Goal: Transaction & Acquisition: Download file/media

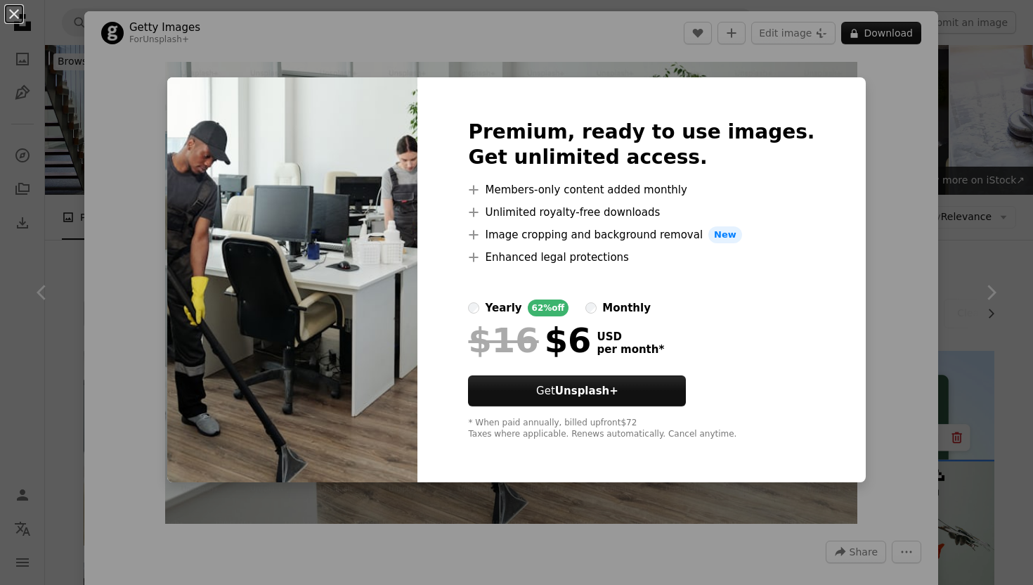
scroll to position [480, 0]
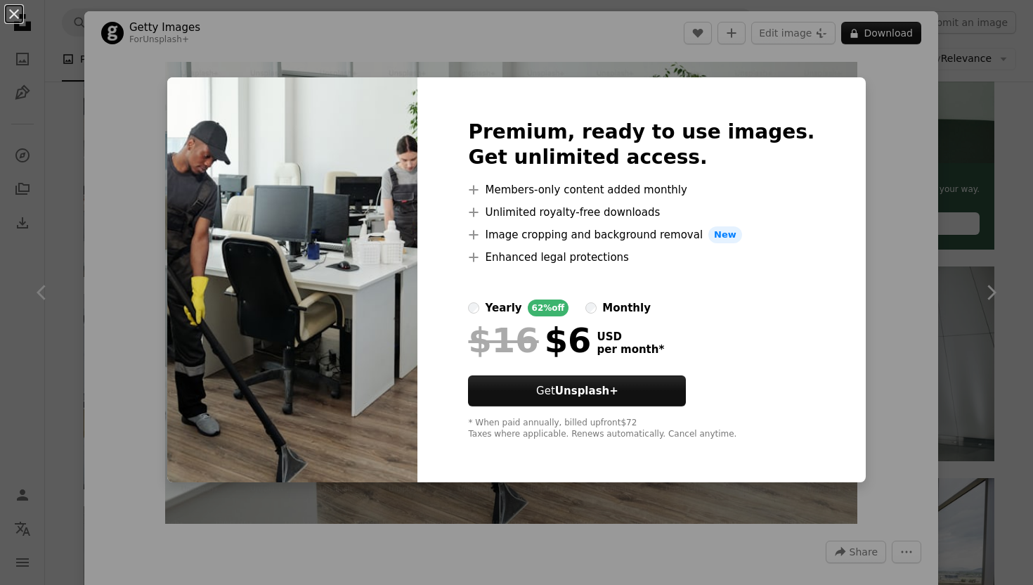
click at [896, 148] on div "An X shape Premium, ready to use images. Get unlimited access. A plus sign Memb…" at bounding box center [516, 292] width 1033 height 585
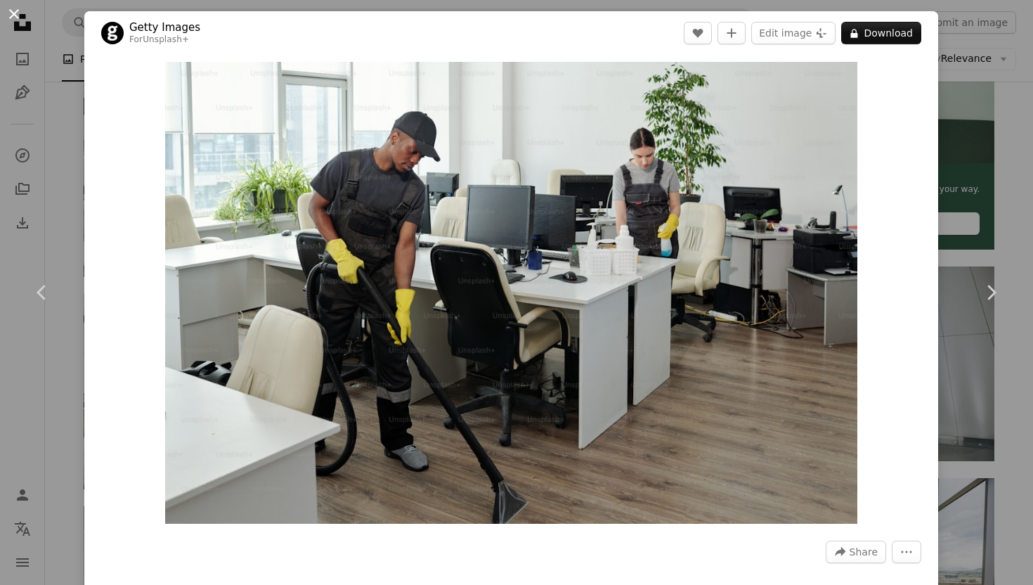
click at [19, 18] on button "An X shape" at bounding box center [14, 14] width 17 height 17
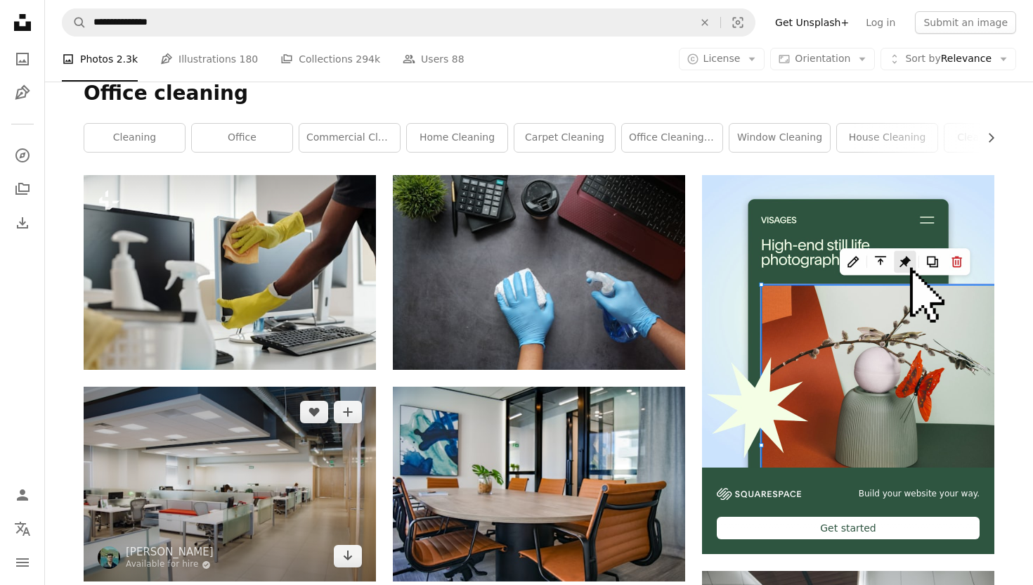
scroll to position [149, 0]
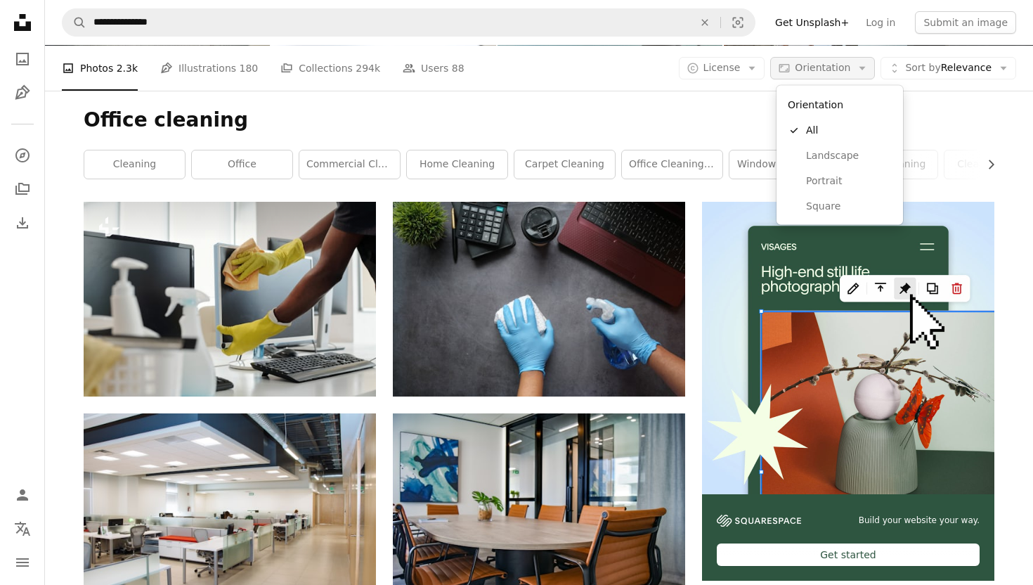
click at [823, 67] on span "Orientation" at bounding box center [823, 67] width 56 height 11
click at [814, 154] on span "Landscape" at bounding box center [849, 155] width 86 height 14
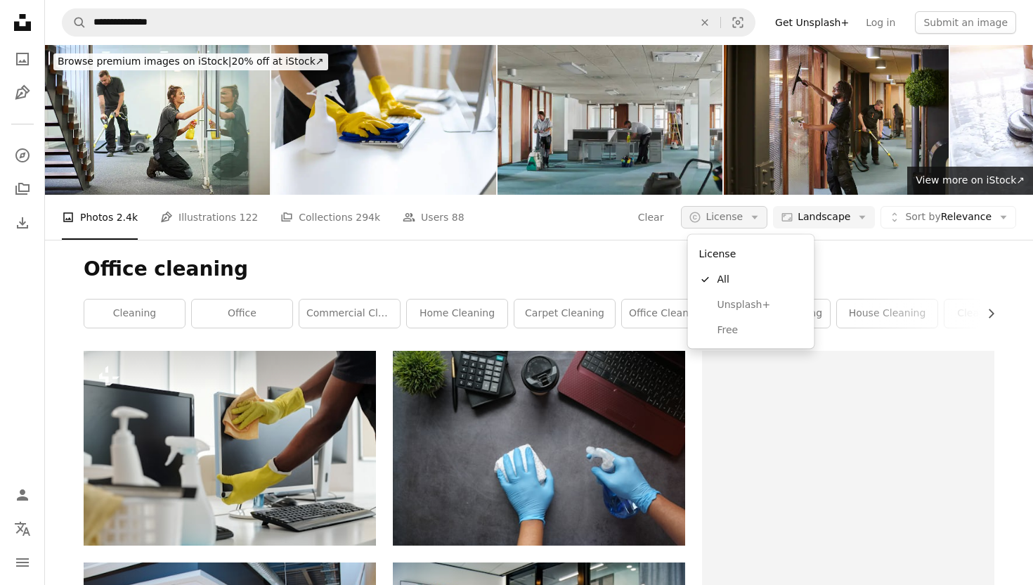
click at [742, 218] on span "License" at bounding box center [723, 216] width 37 height 11
click at [725, 334] on span "Free" at bounding box center [760, 329] width 86 height 14
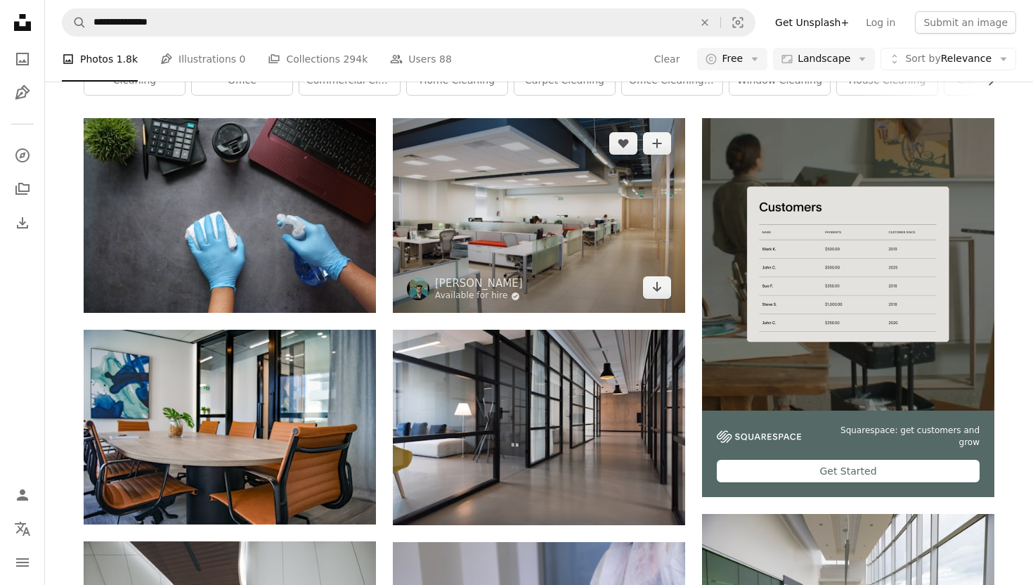
scroll to position [218, 0]
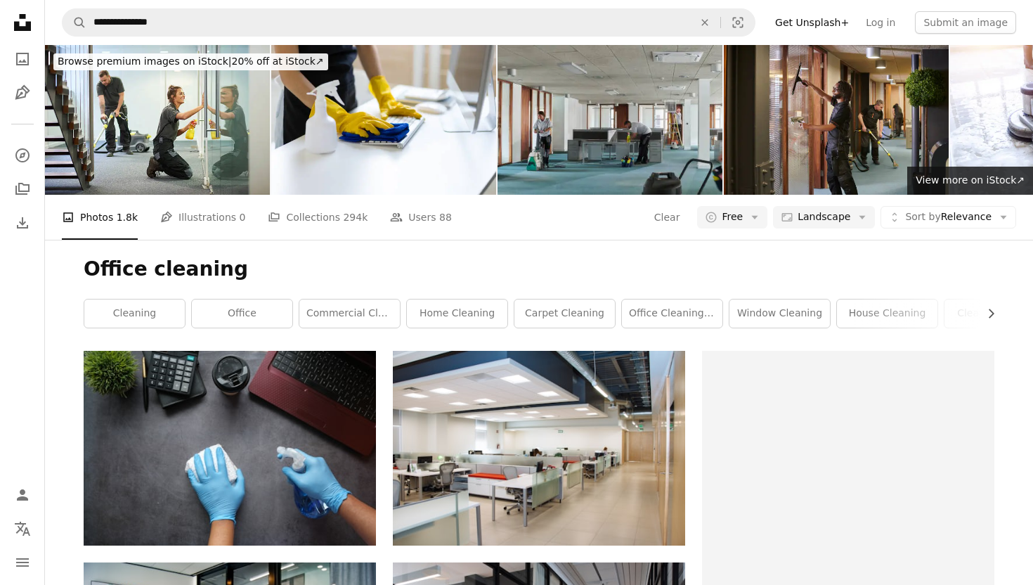
scroll to position [218, 0]
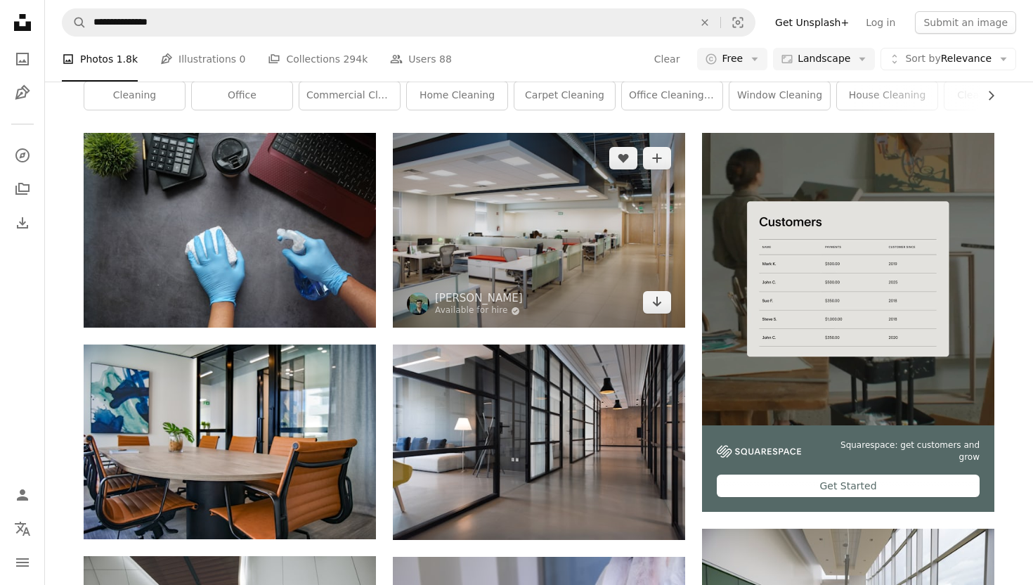
click at [619, 218] on img at bounding box center [539, 230] width 292 height 195
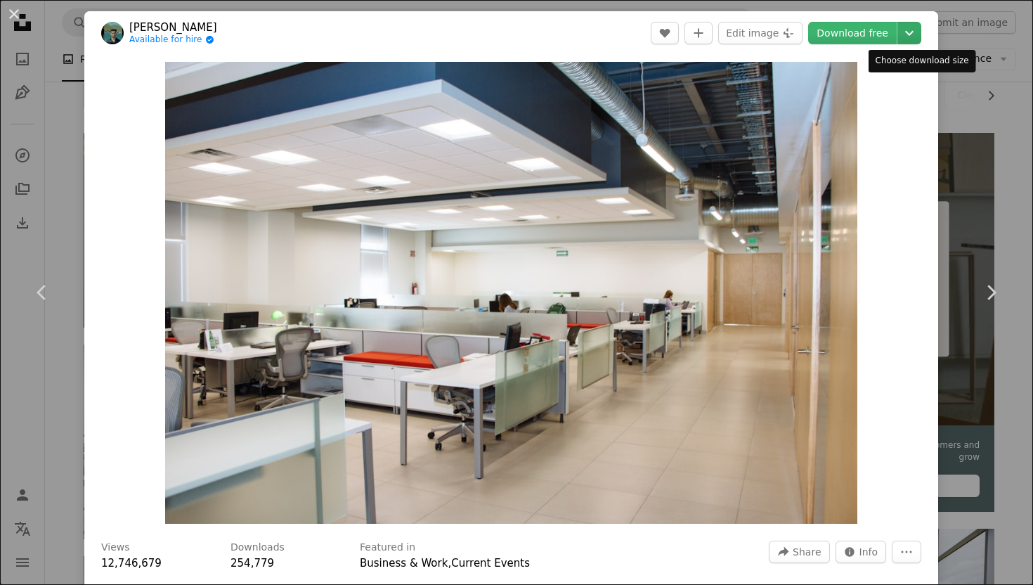
click at [913, 32] on icon "Choose download size" at bounding box center [909, 33] width 8 height 5
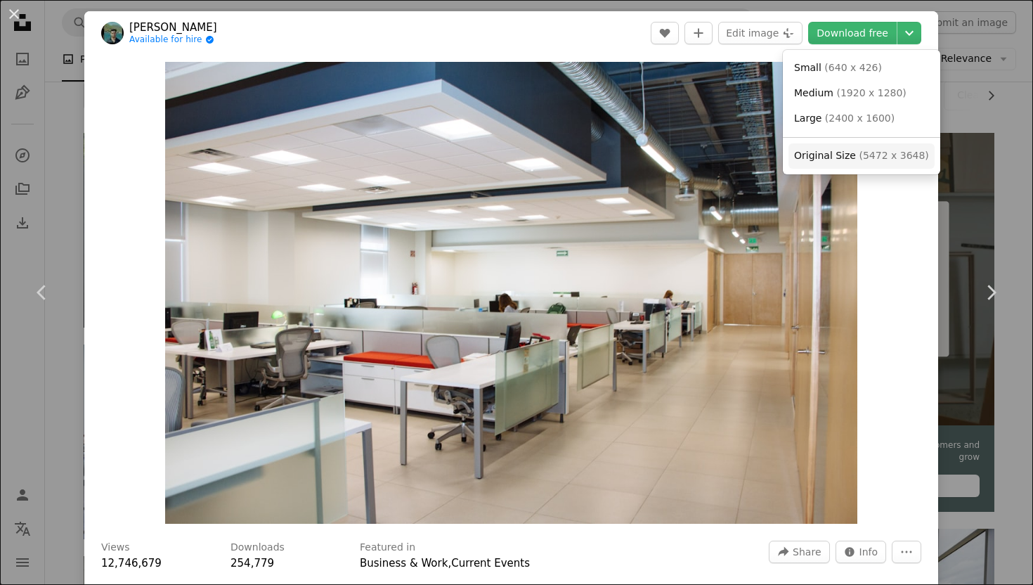
click at [850, 155] on span "Original Size" at bounding box center [825, 155] width 62 height 11
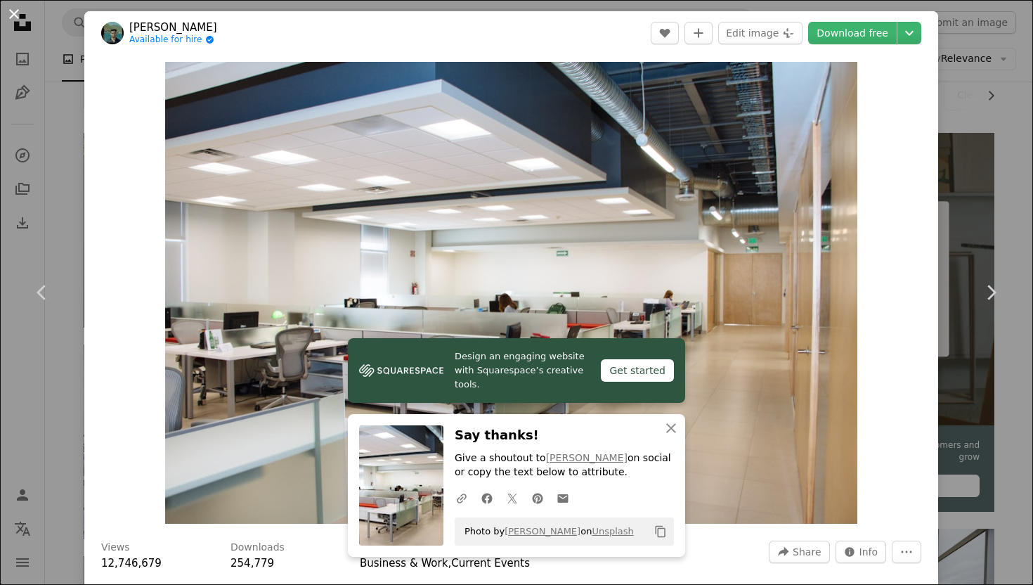
click at [15, 20] on button "An X shape" at bounding box center [14, 14] width 17 height 17
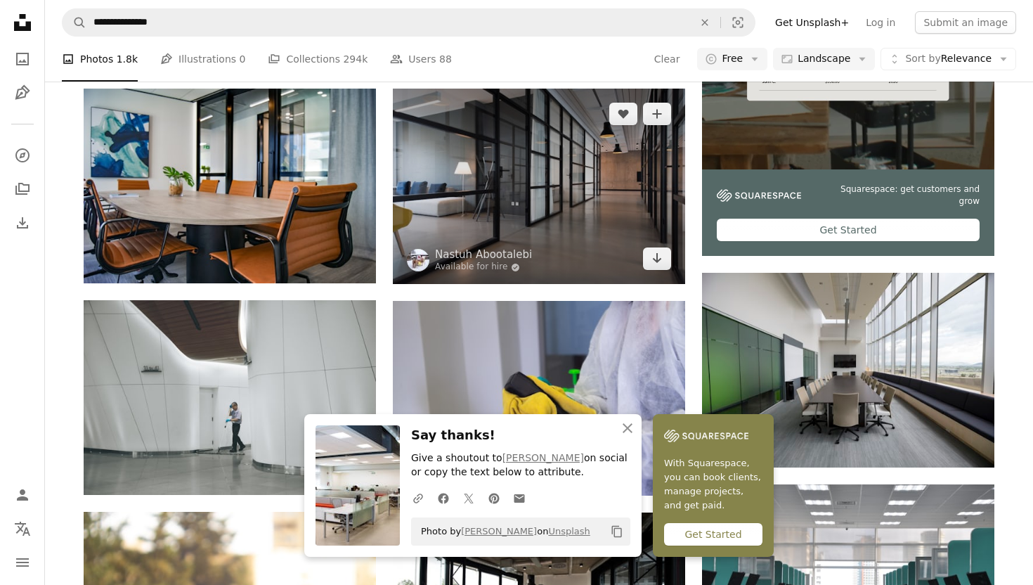
scroll to position [476, 0]
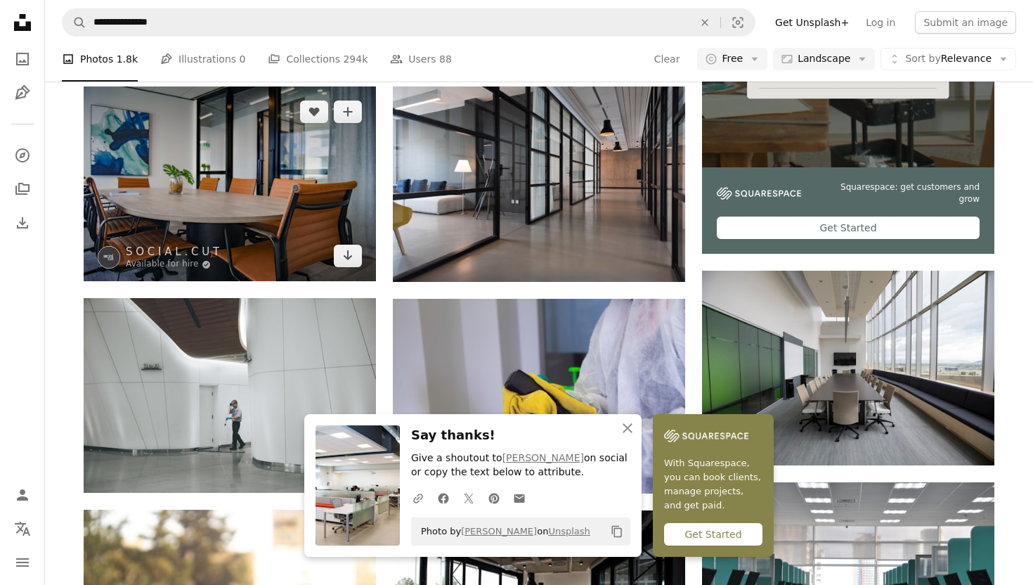
click at [214, 164] on img at bounding box center [230, 183] width 292 height 195
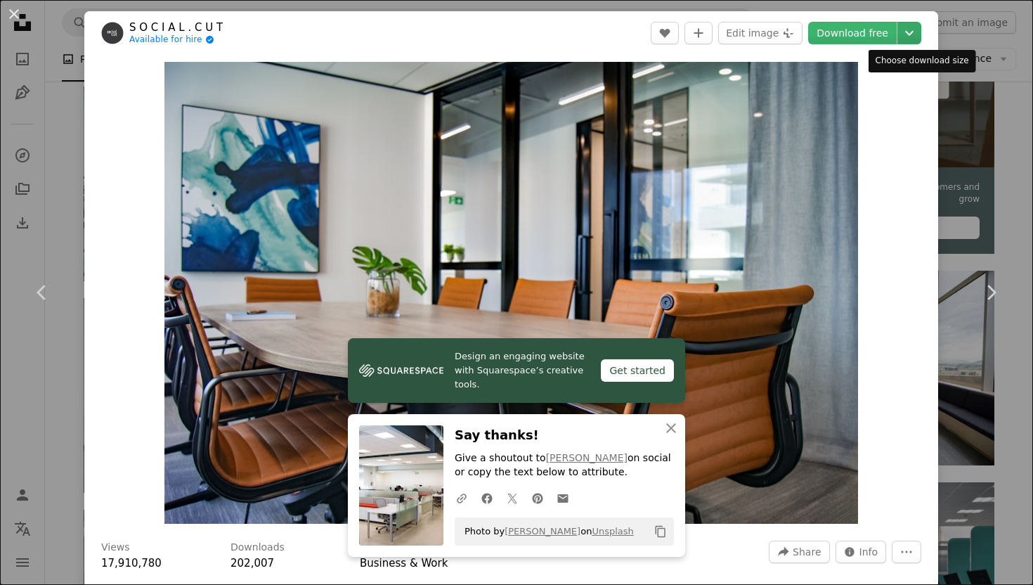
click at [918, 28] on icon "Chevron down" at bounding box center [909, 33] width 22 height 17
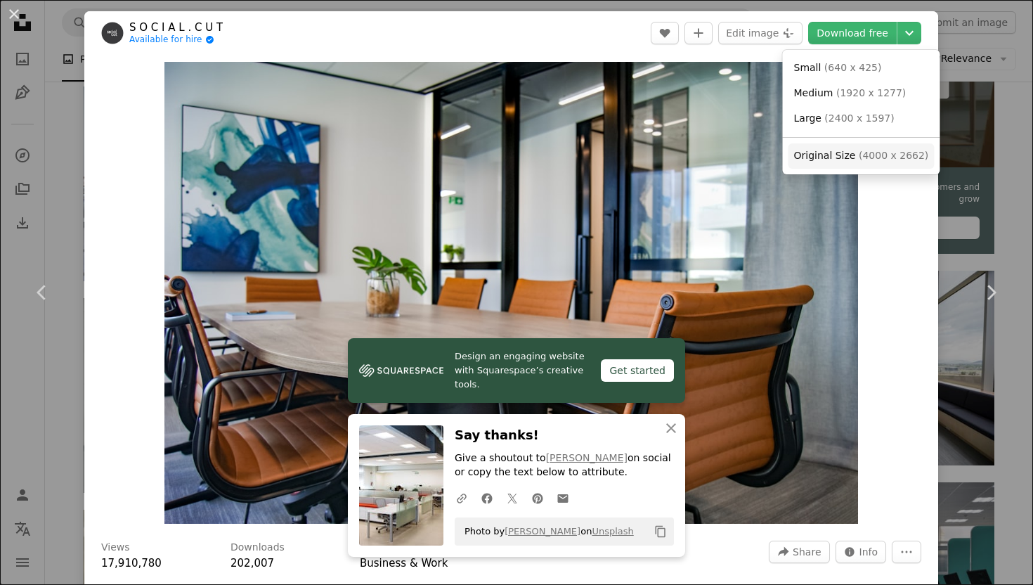
click at [860, 154] on span "( 4000 x 2662 )" at bounding box center [894, 155] width 70 height 11
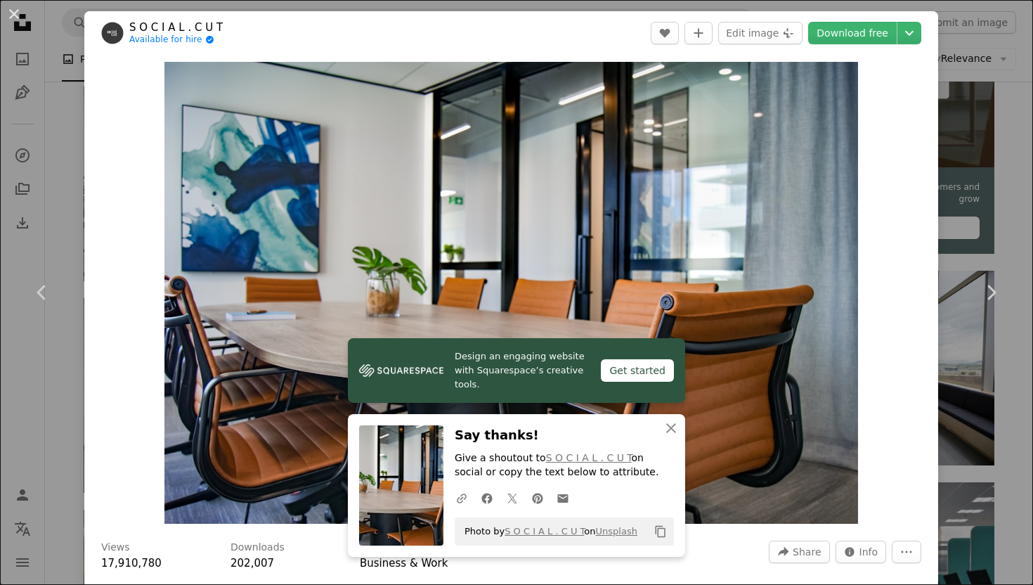
click at [986, 104] on div "An X shape Chevron left Chevron right S O C I A L . C U T Available for hire A …" at bounding box center [516, 292] width 1033 height 585
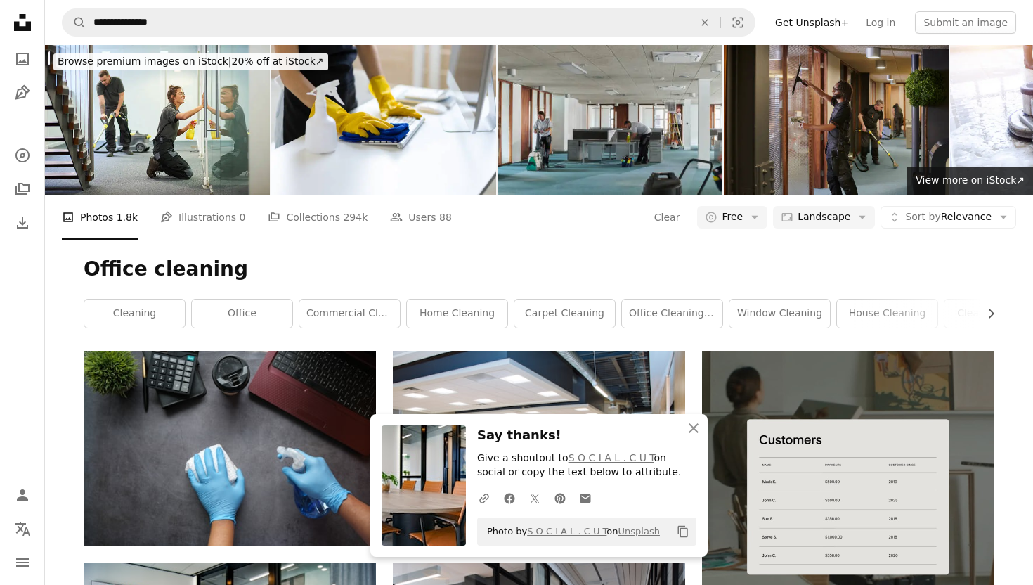
scroll to position [244, 0]
